Goal: Transaction & Acquisition: Purchase product/service

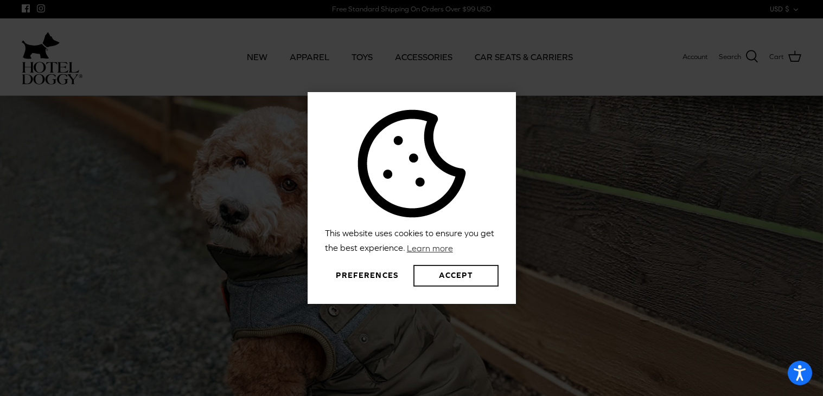
click at [426, 283] on button "Accept" at bounding box center [455, 276] width 85 height 22
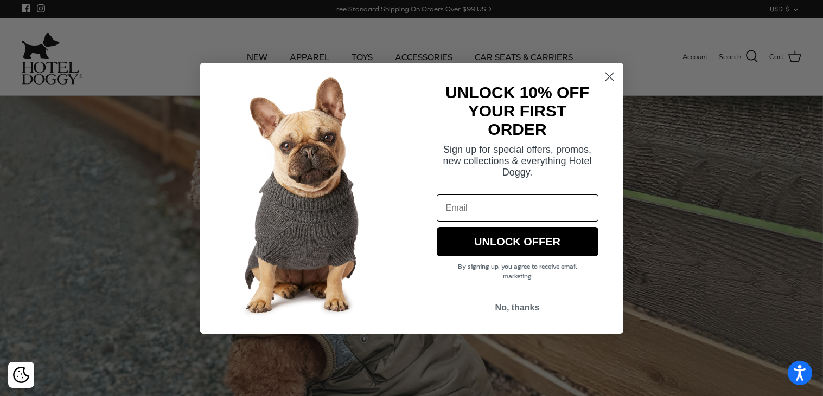
click at [615, 75] on circle "Close dialog" at bounding box center [609, 76] width 18 height 18
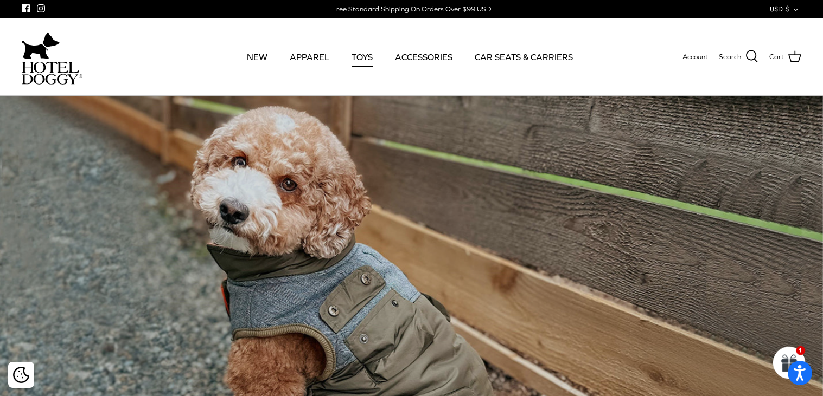
click at [369, 59] on link "TOYS" at bounding box center [362, 57] width 41 height 37
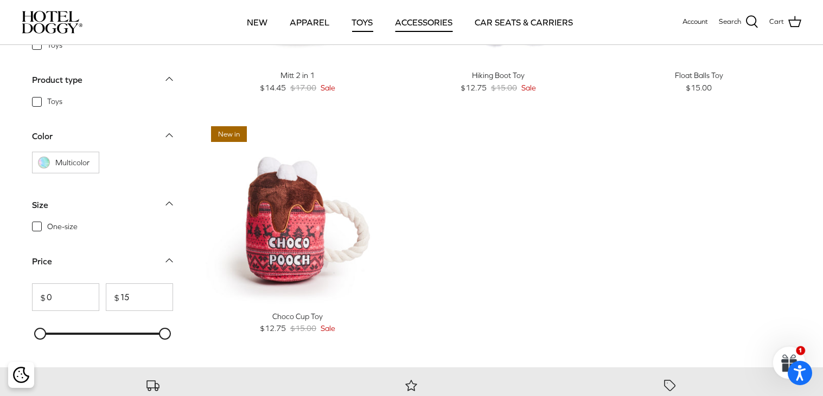
scroll to position [1170, 0]
